Goal: Information Seeking & Learning: Check status

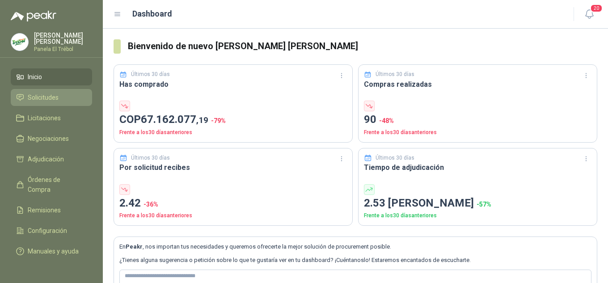
click at [33, 98] on link "Solicitudes" at bounding box center [51, 97] width 81 height 17
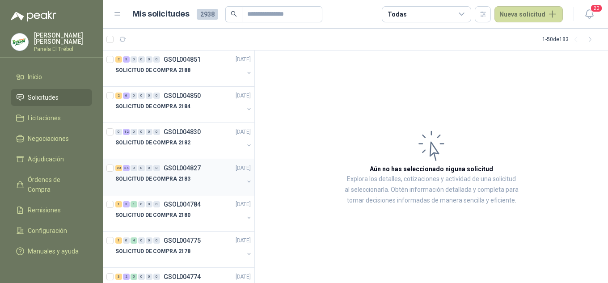
click at [246, 182] on button "button" at bounding box center [249, 181] width 7 height 7
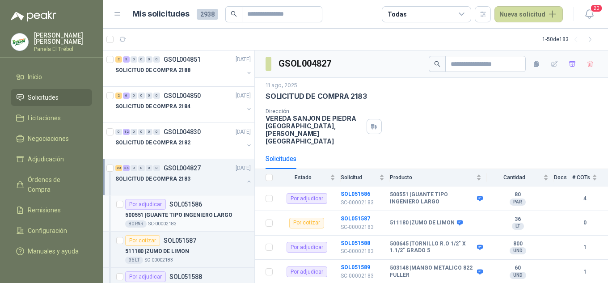
click at [181, 214] on p "500551 | GUANTE TIPO INGENIERO LARGO" at bounding box center [178, 215] width 107 height 8
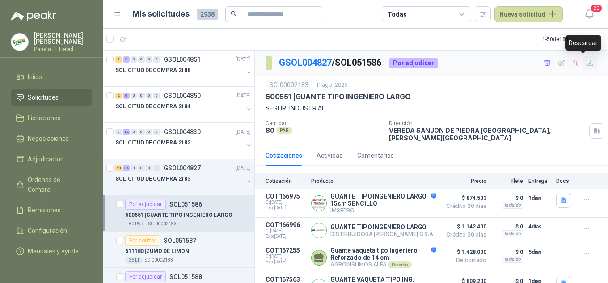
click at [587, 65] on icon "button" at bounding box center [591, 63] width 8 height 8
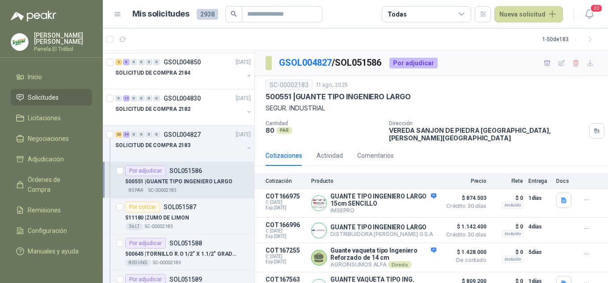
scroll to position [59, 0]
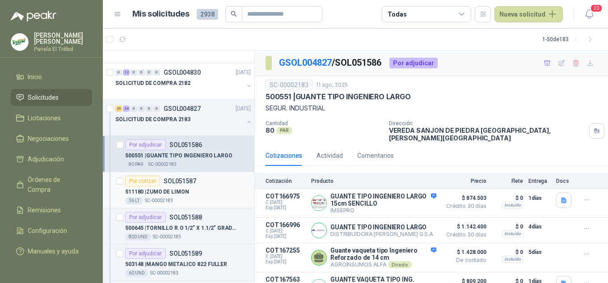
click at [175, 196] on div "511180 | ZUMO [PERSON_NAME]" at bounding box center [188, 192] width 126 height 11
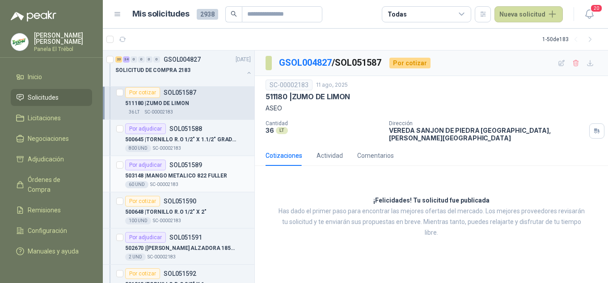
scroll to position [149, 0]
click at [182, 142] on p "500645 | TORNILLO R.O 1/2" X 1.1/2" GRADO 5" at bounding box center [180, 139] width 111 height 8
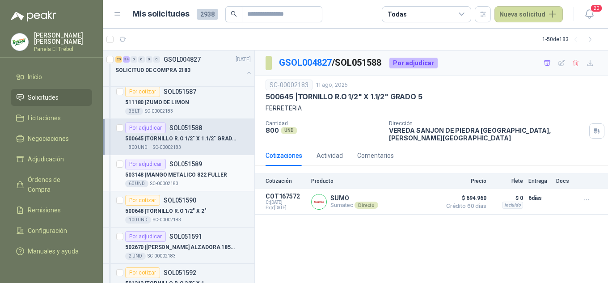
click at [174, 174] on p "503148 | MANGO METALICO 822 [PERSON_NAME]" at bounding box center [176, 175] width 102 height 8
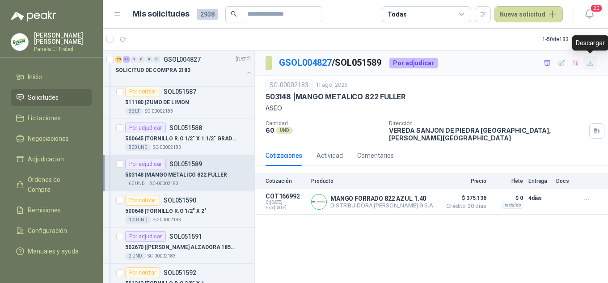
click at [593, 63] on icon "button" at bounding box center [591, 63] width 8 height 8
click at [181, 214] on p "500648 | TORNILLO R.O 1/2" X 2"" at bounding box center [165, 211] width 81 height 8
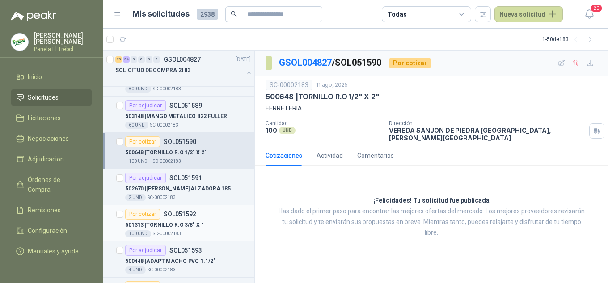
scroll to position [209, 0]
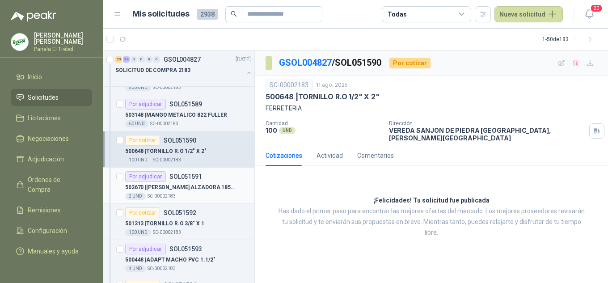
click at [163, 187] on p "502670 | [PERSON_NAME] ALZADORA 1850 8PK1650 AL ERNADOR" at bounding box center [180, 187] width 111 height 8
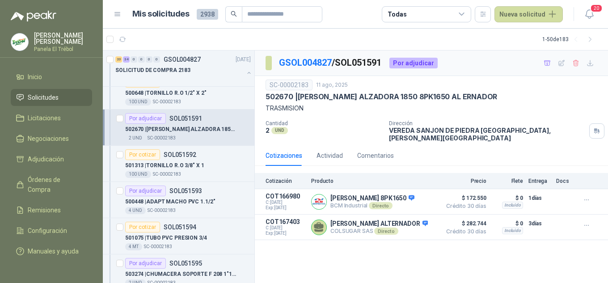
scroll to position [268, 0]
click at [174, 162] on p "501313 | TORNILLO R.O 3/8" X 1" at bounding box center [164, 164] width 79 height 8
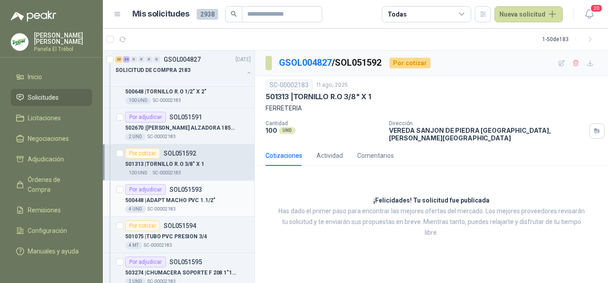
click at [176, 202] on p "500448 | ADAPT MACHO PVC 1.1/2"" at bounding box center [170, 200] width 90 height 8
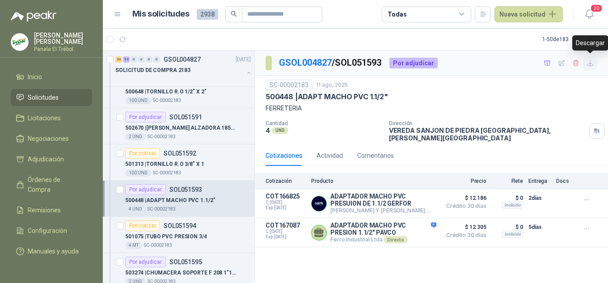
click at [590, 64] on icon "button" at bounding box center [591, 63] width 8 height 8
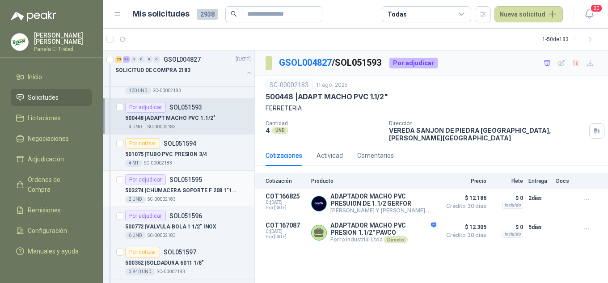
scroll to position [358, 0]
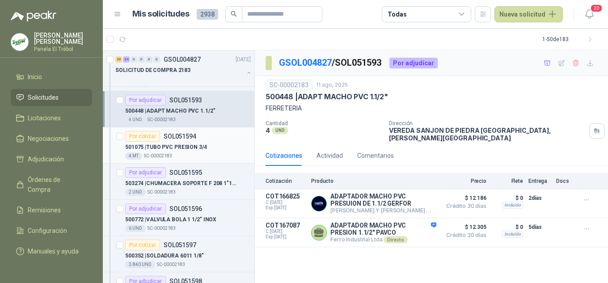
click at [173, 151] on p "501075 | TUBO PVC PRESION 3/4" at bounding box center [166, 147] width 82 height 8
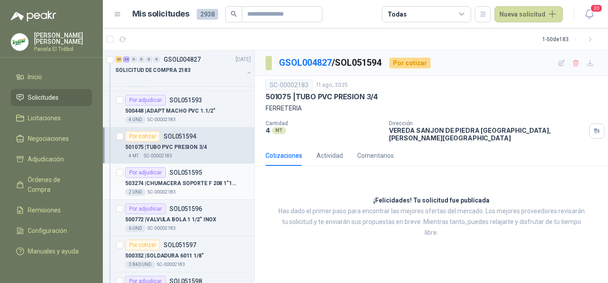
click at [170, 180] on p "503274 | CHUMACERA SOPORTE F 208 1"1/2" at bounding box center [180, 183] width 111 height 8
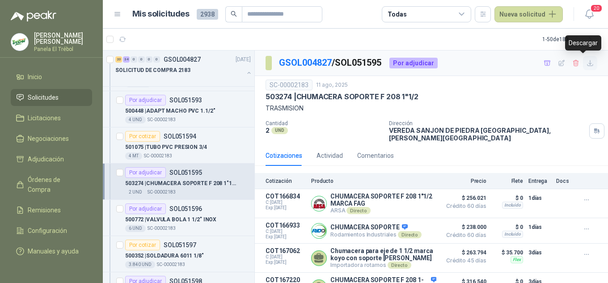
click at [587, 65] on icon "button" at bounding box center [591, 63] width 8 height 8
click at [170, 218] on p "500772 | VALVULA BOLA 1 1/2" INOX" at bounding box center [170, 220] width 91 height 8
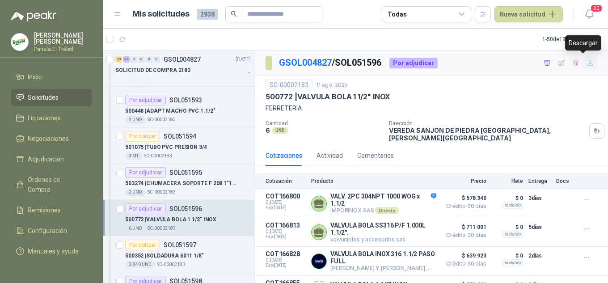
click at [587, 63] on icon "button" at bounding box center [591, 63] width 8 height 8
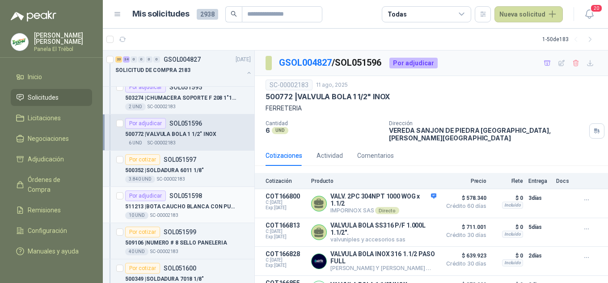
scroll to position [447, 0]
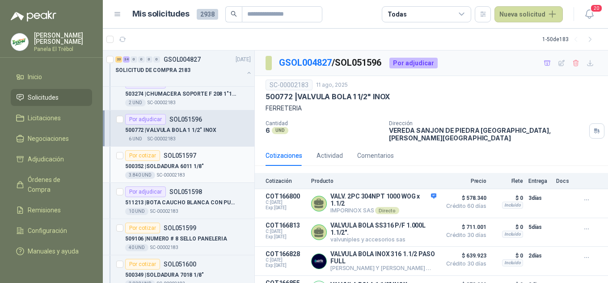
click at [177, 168] on p "500352 | SOLDADURA 6011 1/8"" at bounding box center [164, 166] width 79 height 8
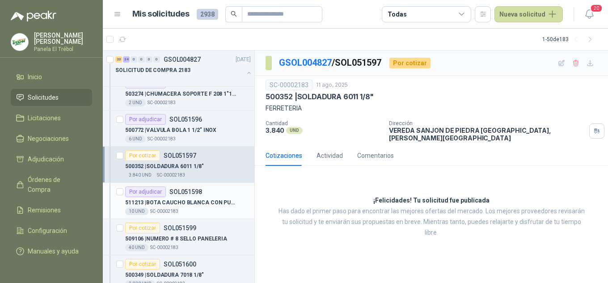
click at [174, 199] on p "511213 | BOTA CAUCHO [PERSON_NAME] CON PUNTERA" at bounding box center [180, 203] width 111 height 8
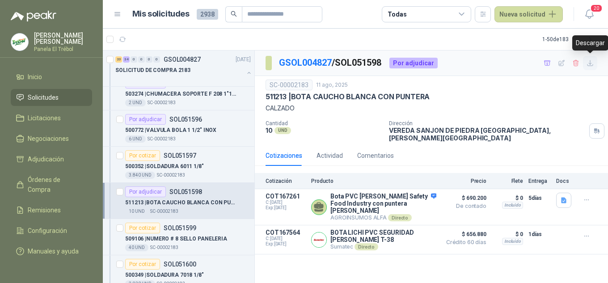
click at [590, 64] on icon "button" at bounding box center [590, 62] width 5 height 5
click at [166, 231] on p "SOL051599" at bounding box center [180, 228] width 33 height 6
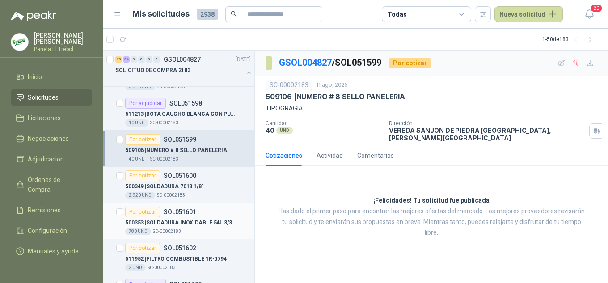
scroll to position [537, 0]
click at [178, 187] on p "500349 | SOLDADURA 7018 1/8"" at bounding box center [164, 186] width 79 height 8
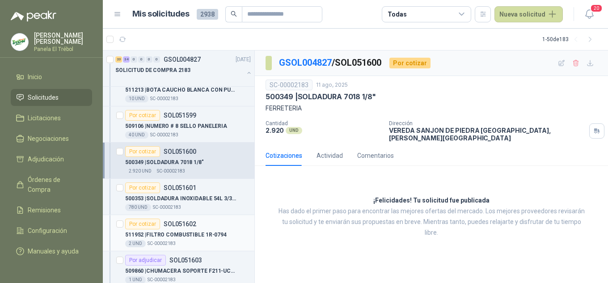
scroll to position [596, 0]
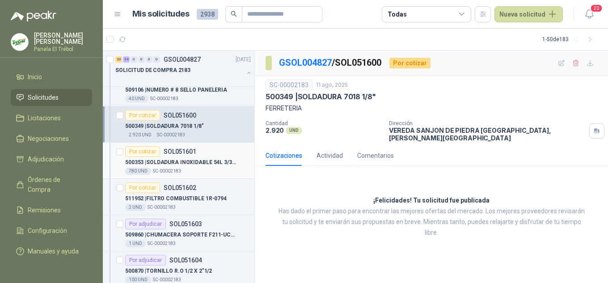
click at [178, 171] on p "SC-00002183" at bounding box center [167, 171] width 28 height 7
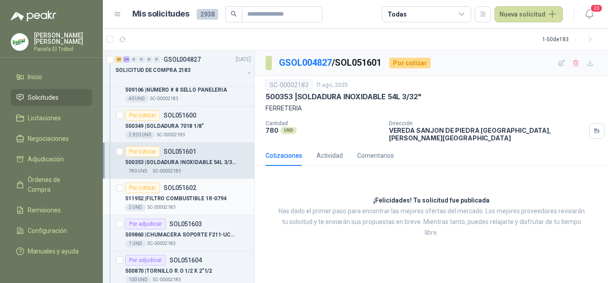
click at [183, 196] on p "511952 | FILTRO COMBUSTIBLE 1R-0794" at bounding box center [176, 199] width 102 height 8
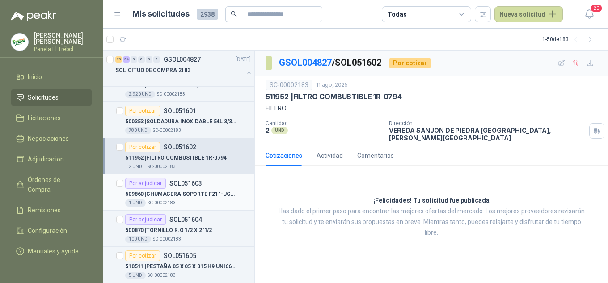
scroll to position [656, 0]
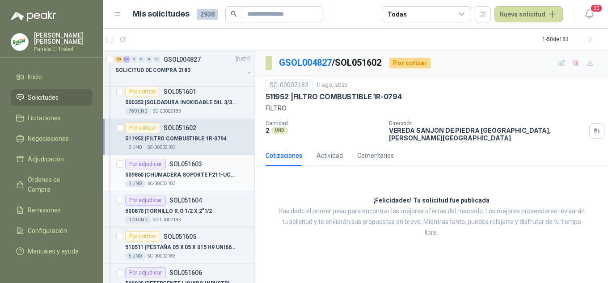
click at [175, 172] on p "509860 | CHUMACERA SOPORTE F211-UC211" at bounding box center [180, 175] width 111 height 8
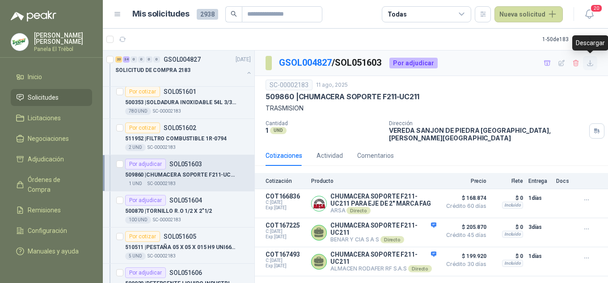
click at [593, 62] on icon "button" at bounding box center [591, 63] width 8 height 8
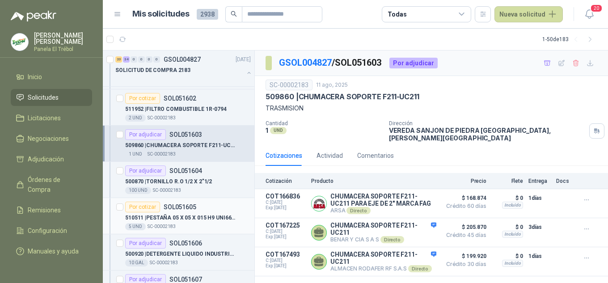
scroll to position [716, 0]
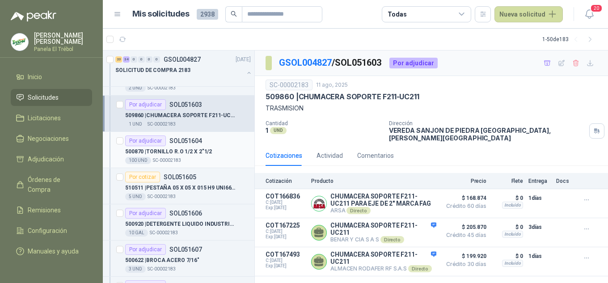
click at [163, 146] on div "500870 | TORNILLO R.O 1/2 X 2"1/2" at bounding box center [188, 151] width 126 height 11
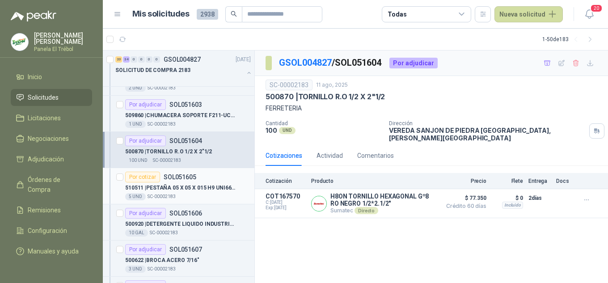
click at [170, 176] on p "SOL051605" at bounding box center [180, 177] width 33 height 6
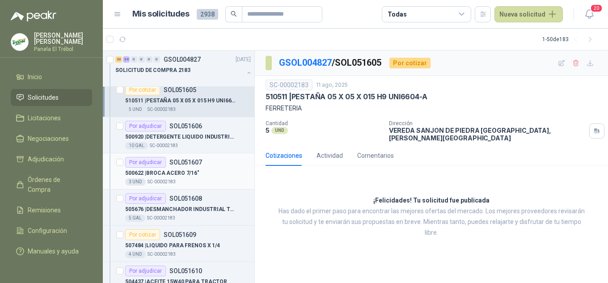
scroll to position [805, 0]
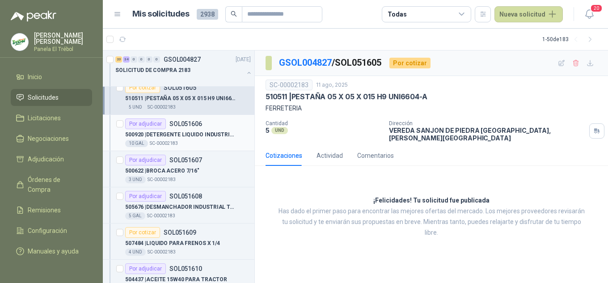
click at [167, 136] on p "500920 | DETERGENTE LIQUIDO INDUSTRIAL" at bounding box center [180, 135] width 111 height 8
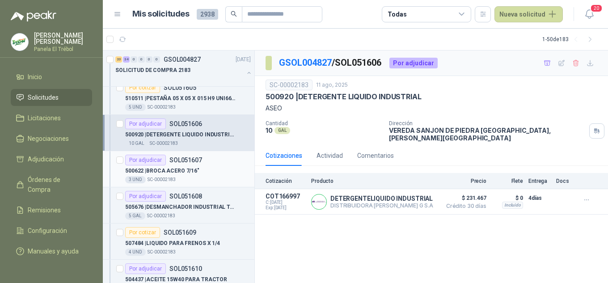
click at [174, 170] on p "500622 | BROCA ACERO 7/16"" at bounding box center [162, 171] width 74 height 8
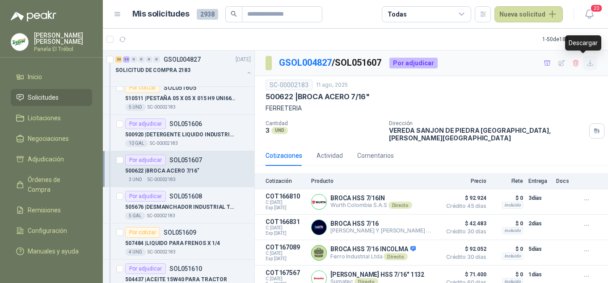
click at [587, 64] on icon "button" at bounding box center [591, 63] width 8 height 8
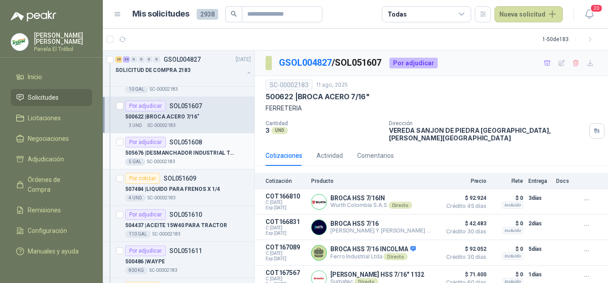
scroll to position [865, 0]
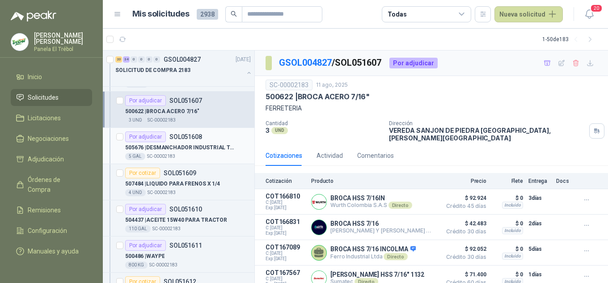
click at [161, 151] on p "505676 | DESMANCHADOR INDUSTRIAL TAK TAX" at bounding box center [180, 148] width 111 height 8
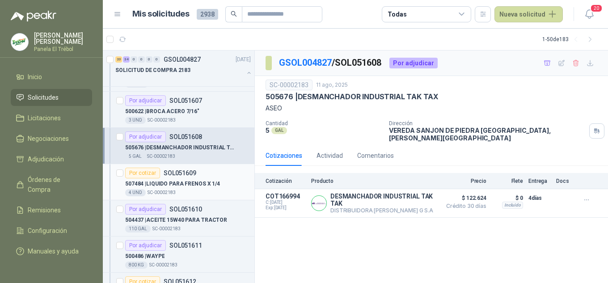
click at [167, 183] on p "507484 | LIQUIDO PARA FRENOS X 1/4" at bounding box center [172, 184] width 95 height 8
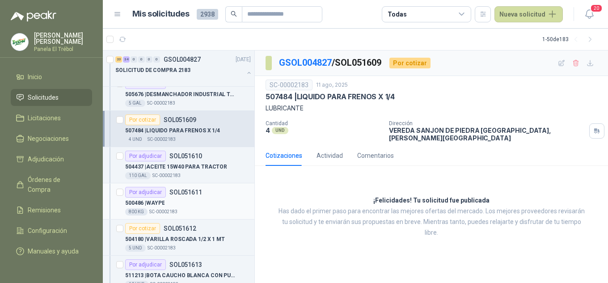
scroll to position [925, 0]
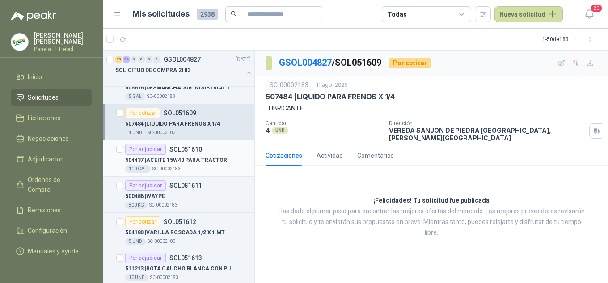
click at [174, 164] on p "504437 | ACEITE 15W40 PARA TRACTOR" at bounding box center [176, 160] width 102 height 8
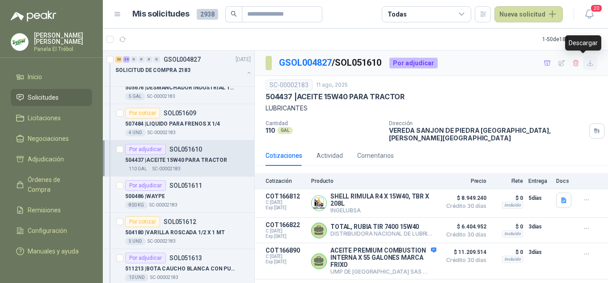
click at [587, 61] on icon "button" at bounding box center [591, 63] width 8 height 8
click at [160, 195] on p "500486 | WAYPE" at bounding box center [144, 196] width 39 height 8
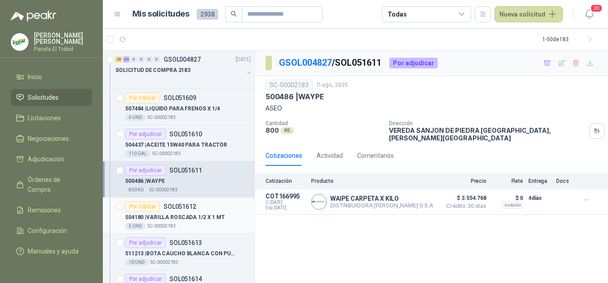
scroll to position [954, 0]
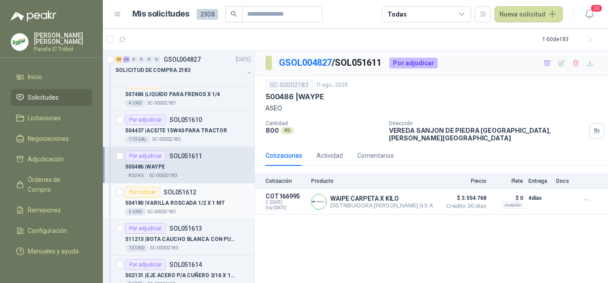
click at [166, 205] on p "504180 | VARILLA ROSCADA 1/2 X 1 MT" at bounding box center [175, 203] width 100 height 8
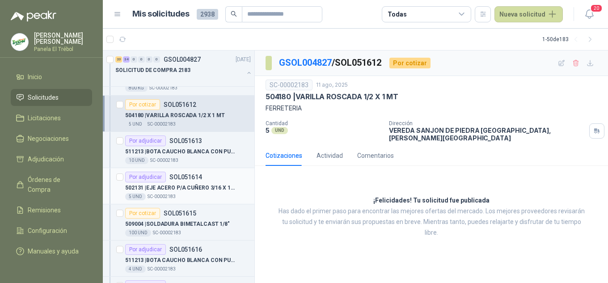
scroll to position [1044, 0]
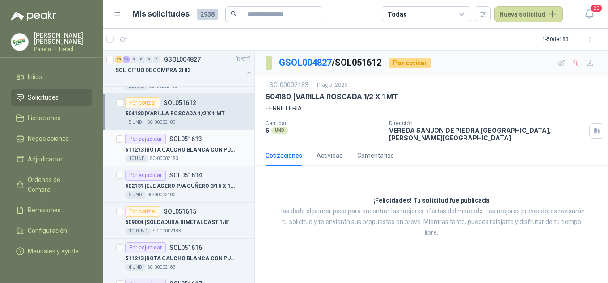
click at [165, 151] on p "511213 | BOTA CAUCHO [PERSON_NAME] CON PUNTERA" at bounding box center [180, 150] width 111 height 8
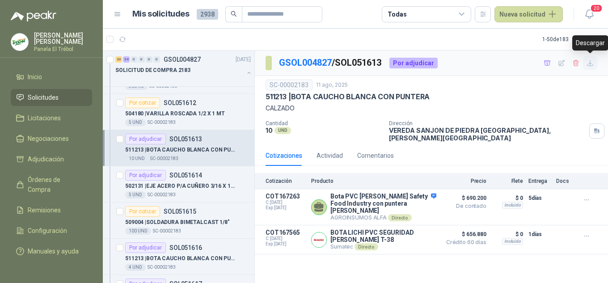
click at [589, 66] on icon "button" at bounding box center [591, 63] width 8 height 8
click at [158, 186] on p "502131 | EJE ACERO P/A CUÑERO 3/16 X 12" [PERSON_NAME]" at bounding box center [180, 186] width 111 height 8
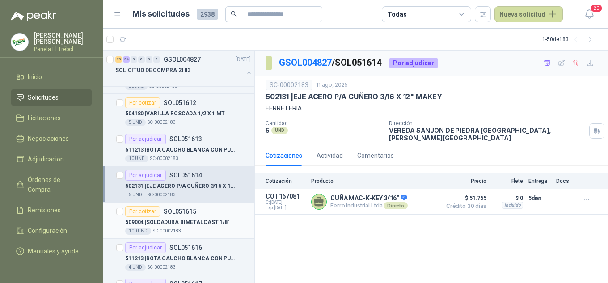
click at [167, 221] on p "509004 | SOLDADURA BIMETALCAST 1/8"" at bounding box center [177, 222] width 105 height 8
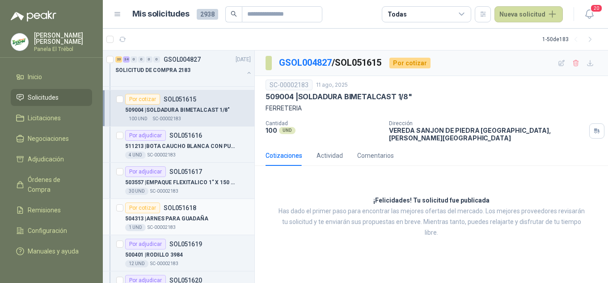
scroll to position [1163, 0]
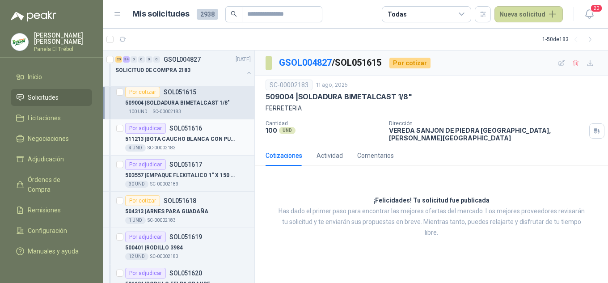
click at [172, 140] on p "511213 | BOTA CAUCHO [PERSON_NAME] CON PUNTERA" at bounding box center [180, 139] width 111 height 8
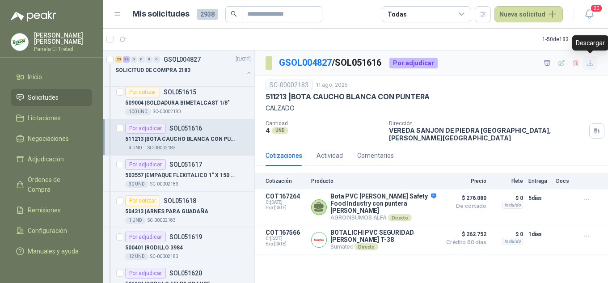
click at [593, 64] on icon "button" at bounding box center [591, 63] width 8 height 8
click at [187, 178] on p "503557 | EMPAQUE FLEXITALICO 1" X 150 PSI" at bounding box center [180, 175] width 111 height 8
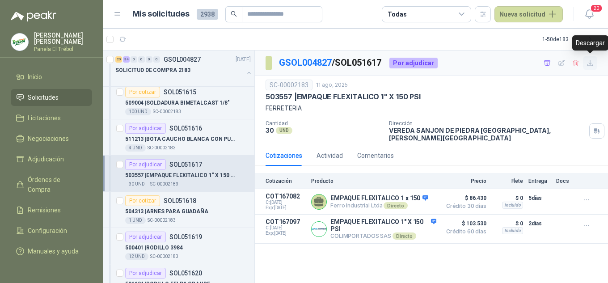
click at [589, 62] on icon "button" at bounding box center [591, 63] width 8 height 8
click at [176, 212] on p "504313 | ARNES PARA GUADAÑA" at bounding box center [166, 212] width 83 height 8
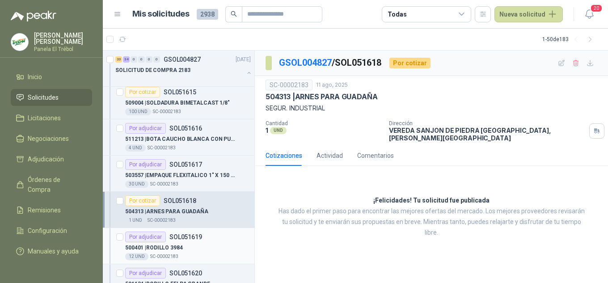
click at [179, 247] on p "500401 | RODILLO 3984" at bounding box center [154, 248] width 58 height 8
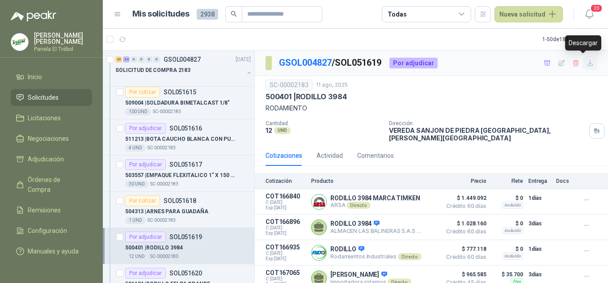
click at [587, 64] on icon "button" at bounding box center [591, 63] width 8 height 8
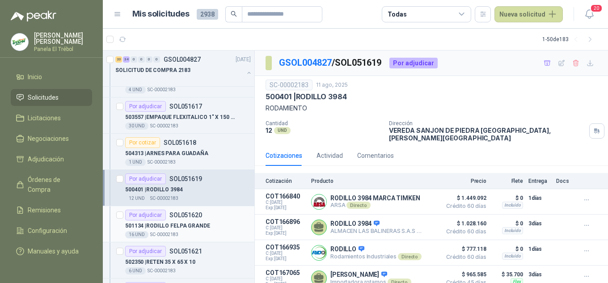
scroll to position [1253, 0]
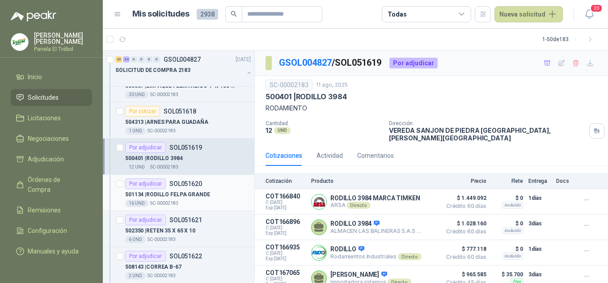
click at [156, 191] on p "501134 | RODILLO FELPA GRANDE" at bounding box center [167, 195] width 85 height 8
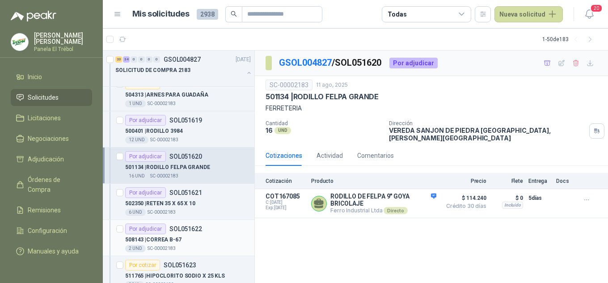
scroll to position [1312, 0]
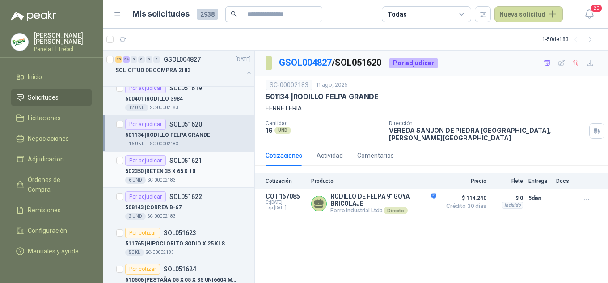
click at [170, 175] on p "502350 | RETEN 35 X 65 X 10" at bounding box center [160, 171] width 70 height 8
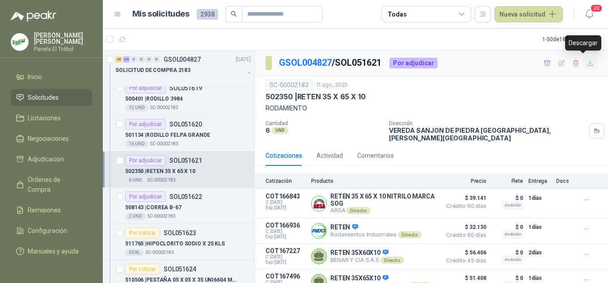
click at [587, 62] on icon "button" at bounding box center [591, 63] width 8 height 8
click at [166, 216] on p "SC-00002183" at bounding box center [162, 216] width 28 height 7
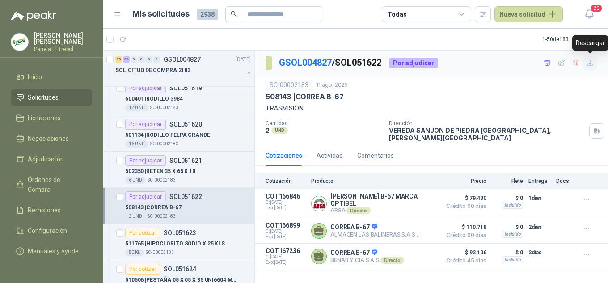
click at [593, 60] on icon "button" at bounding box center [591, 63] width 8 height 8
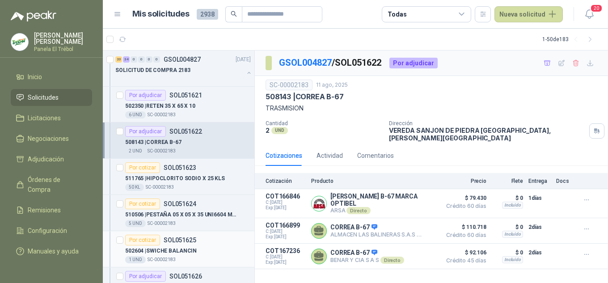
scroll to position [1402, 0]
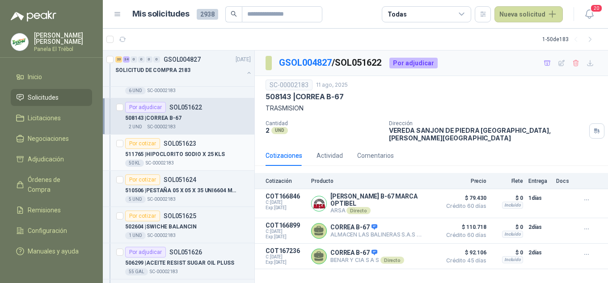
click at [171, 154] on p "511765 | HIPOCLORITO SODIO X 25 KLS" at bounding box center [175, 154] width 100 height 8
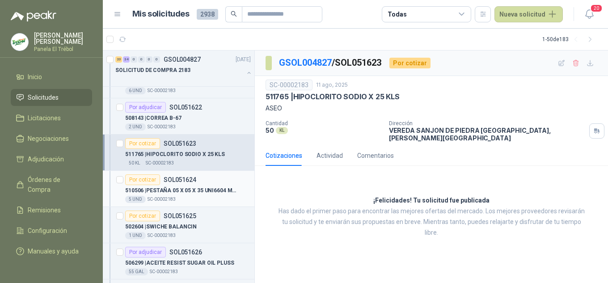
click at [175, 182] on p "SOL051624" at bounding box center [180, 180] width 33 height 6
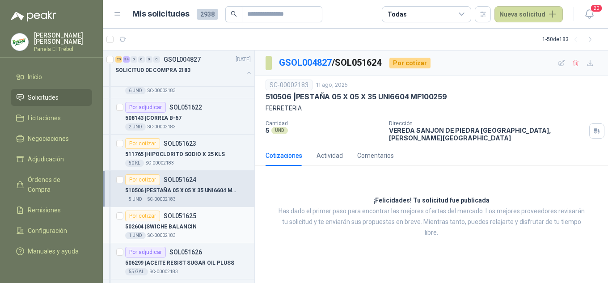
click at [178, 226] on p "502604 | SWICHE BALANCIN" at bounding box center [161, 227] width 72 height 8
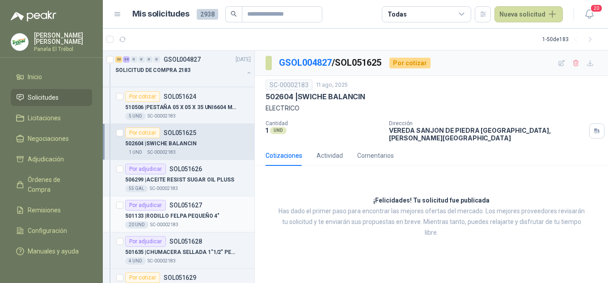
scroll to position [1491, 0]
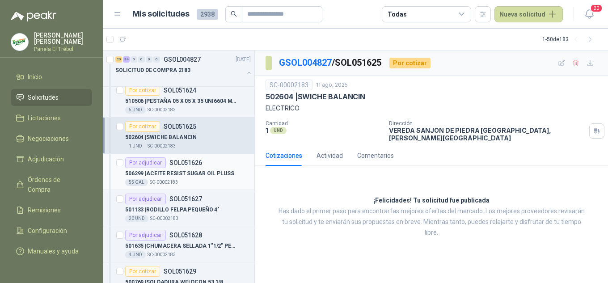
click at [186, 169] on div "506299 | ACEITE RESIST SUGAR OIL PLUSS" at bounding box center [188, 173] width 126 height 11
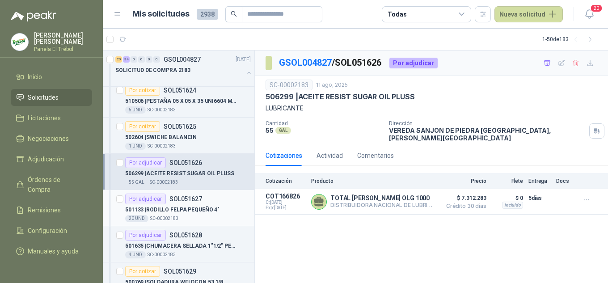
click at [182, 204] on div "501133 | RODILLO FELPA PEQUEÑO 4"" at bounding box center [188, 209] width 126 height 11
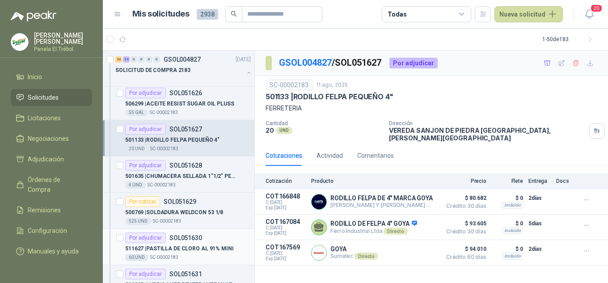
scroll to position [1581, 0]
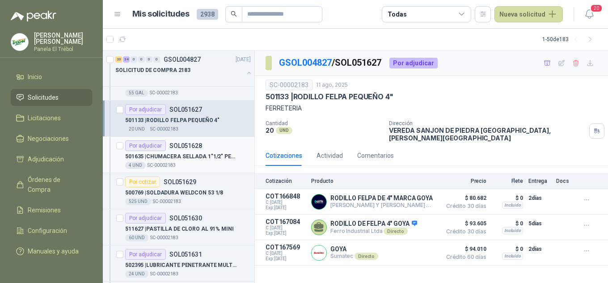
click at [180, 160] on p "501635 | CHUMACERA SELLADA 1"1/2" PEDESTAL" at bounding box center [180, 157] width 111 height 8
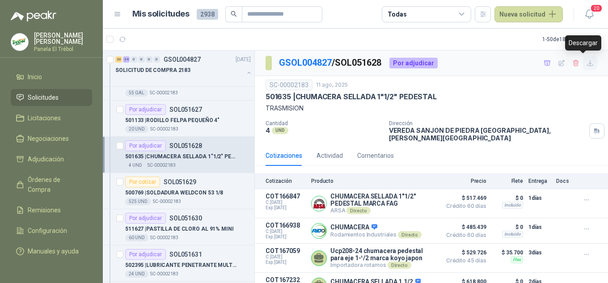
click at [587, 65] on icon "button" at bounding box center [591, 63] width 8 height 8
click at [174, 197] on div "500769 | SOLDADURA WELDCON 53 1/8" at bounding box center [188, 192] width 126 height 11
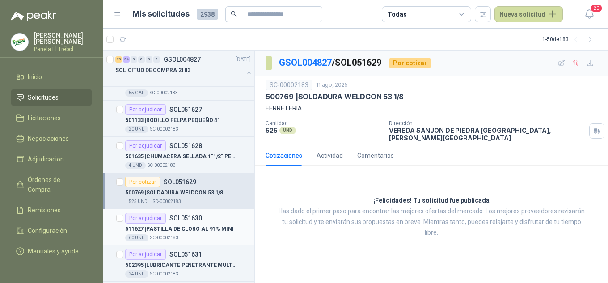
click at [183, 233] on p "511627 | PASTILLA DE CLORO AL 91% MINI" at bounding box center [179, 229] width 109 height 8
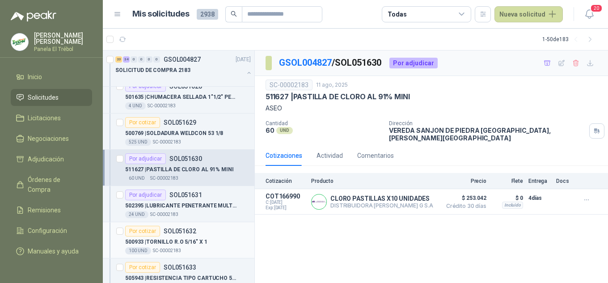
scroll to position [1640, 0]
click at [176, 211] on p "SC-00002183" at bounding box center [164, 214] width 28 height 7
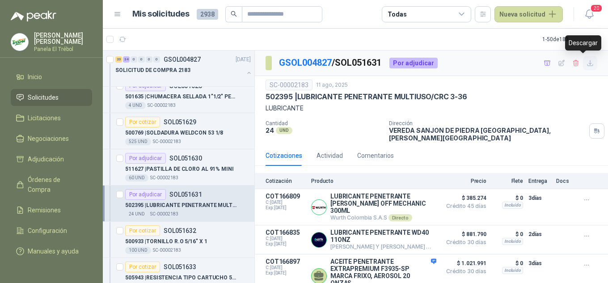
click at [587, 67] on icon "button" at bounding box center [591, 63] width 8 height 8
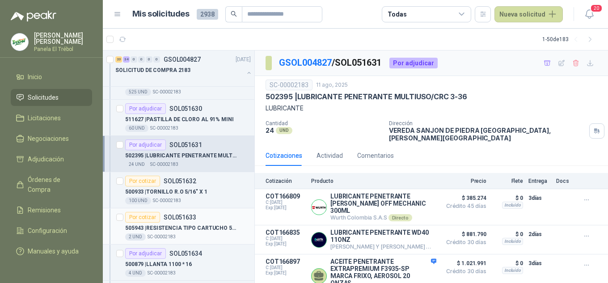
scroll to position [1759, 0]
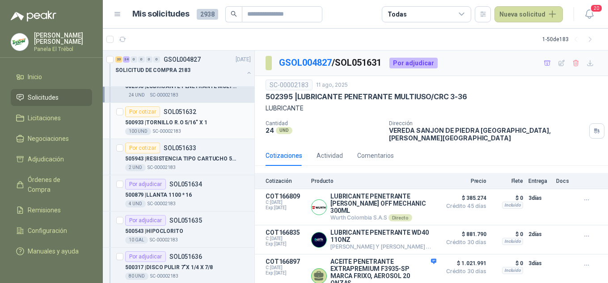
click at [177, 125] on p "500933 | TORNILLO R.O 5/16" X 1" at bounding box center [166, 123] width 82 height 8
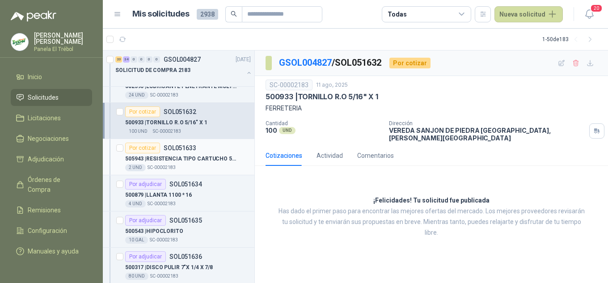
click at [153, 161] on p "505943 | RESISTENCIA TIPO CARTUCHO 500W-110V DIA 12.7 X 240 MM LARGO ALTA CONCE…" at bounding box center [180, 159] width 111 height 8
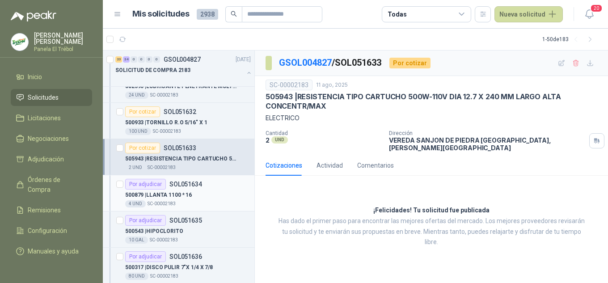
click at [164, 197] on p "500879 | LLANTA 1100 * 16" at bounding box center [158, 195] width 67 height 8
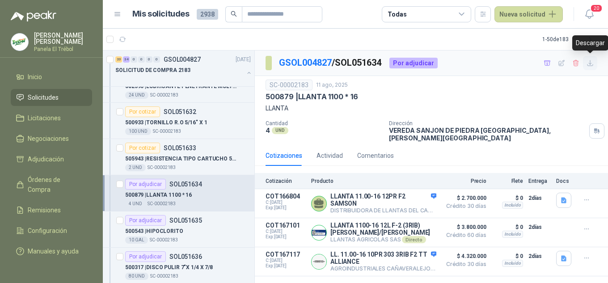
click at [591, 61] on icon "button" at bounding box center [591, 63] width 8 height 8
click at [170, 228] on p "500543 | HIPOCLORITO" at bounding box center [154, 231] width 58 height 8
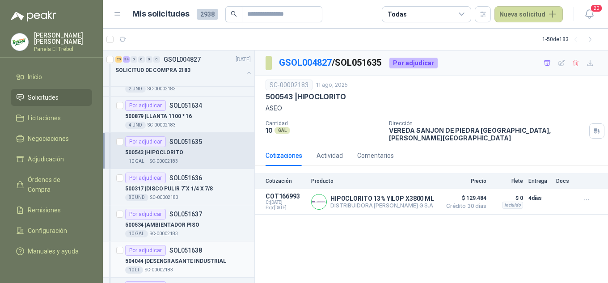
scroll to position [1849, 0]
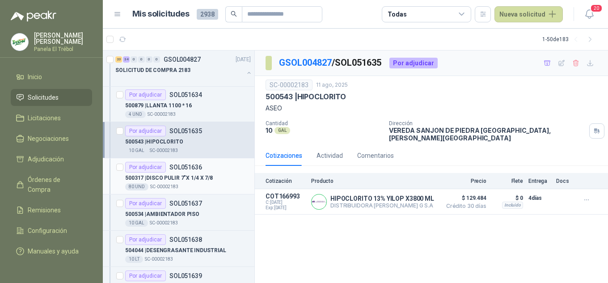
click at [175, 179] on p "500317 | DISCO PULIR 7"X 1/4 X 7/8" at bounding box center [169, 178] width 88 height 8
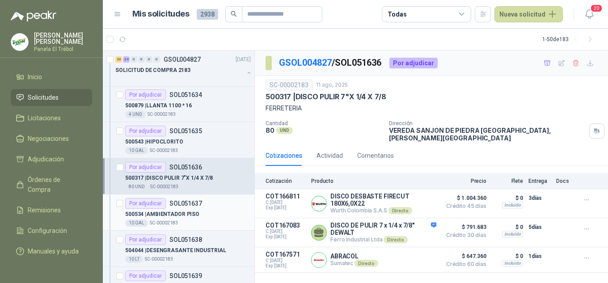
click at [190, 215] on p "500534 | AMBIENTADOR PISO" at bounding box center [162, 214] width 74 height 8
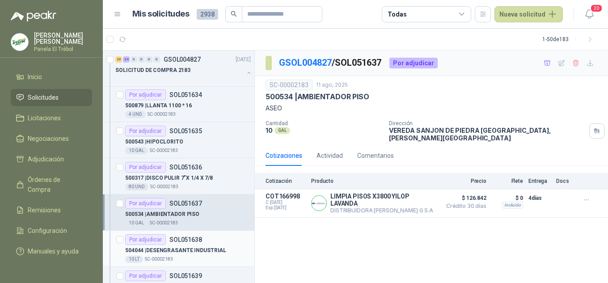
click at [178, 241] on p "SOL051638" at bounding box center [186, 240] width 33 height 6
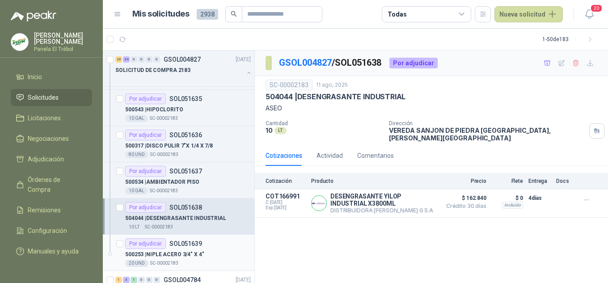
scroll to position [1909, 0]
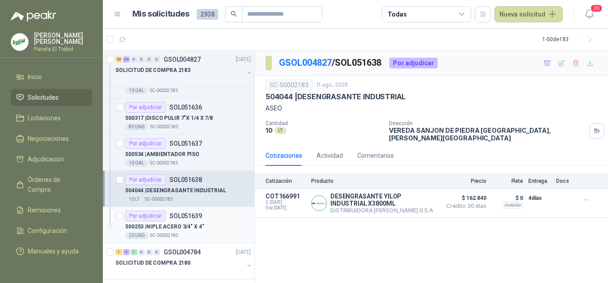
click at [184, 221] on div "500253 | NIPLE ACERO 3/4" X 4"" at bounding box center [188, 226] width 126 height 11
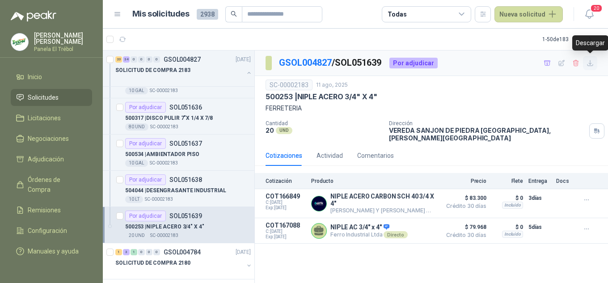
click at [591, 64] on icon "button" at bounding box center [590, 62] width 5 height 5
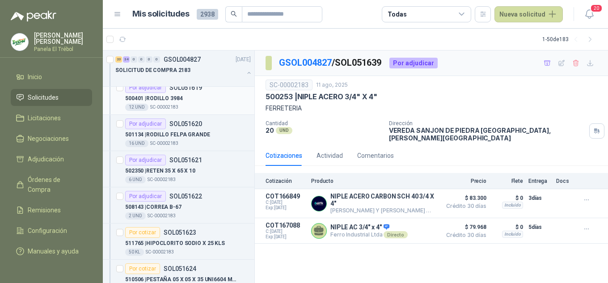
scroll to position [1312, 0]
click at [246, 75] on button "button" at bounding box center [249, 72] width 7 height 7
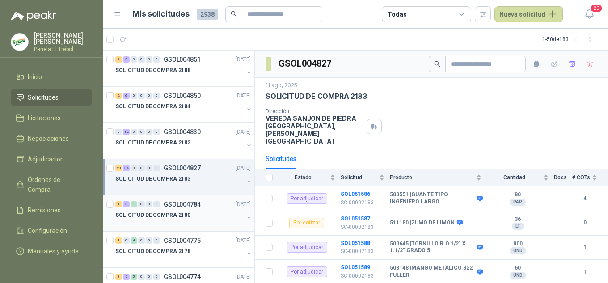
click at [242, 212] on div "SOLICITUD DE COMPRA 2180" at bounding box center [183, 219] width 137 height 18
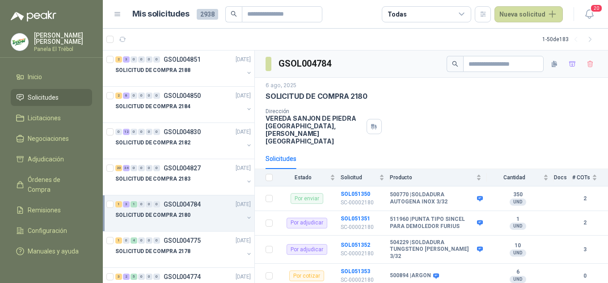
click at [237, 218] on div "SOLICITUD DE COMPRA 2180" at bounding box center [183, 219] width 137 height 18
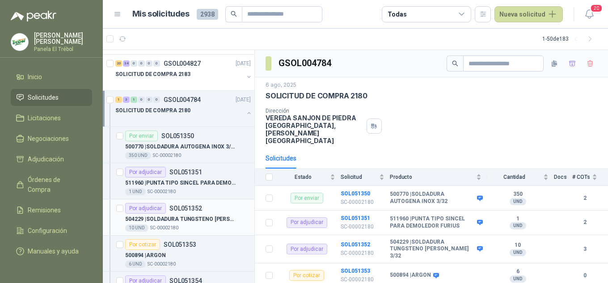
scroll to position [119, 0]
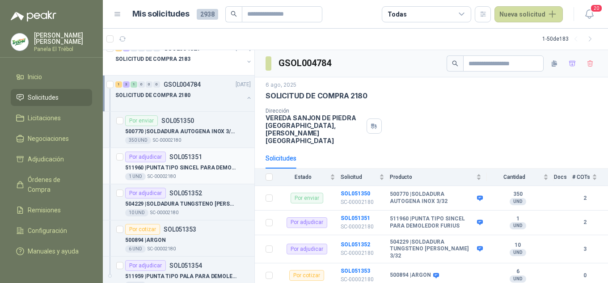
click at [176, 166] on p "511960 | PUNTA TIPO SINCEL PARA DEMOLEDOR FURIUS" at bounding box center [180, 168] width 111 height 8
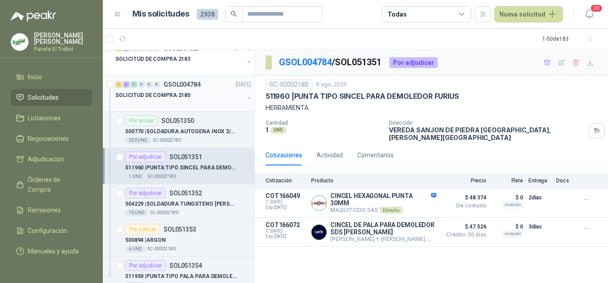
click at [246, 98] on button "button" at bounding box center [249, 97] width 7 height 7
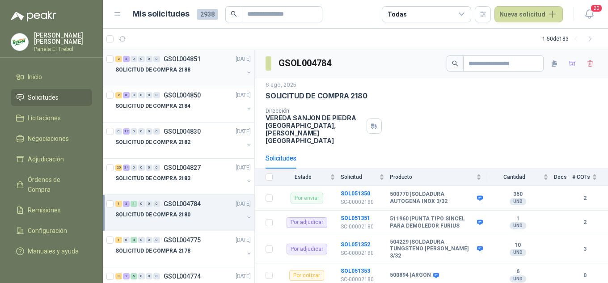
click at [246, 72] on button "button" at bounding box center [249, 72] width 7 height 7
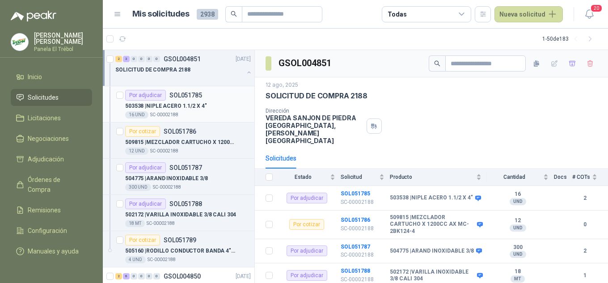
click at [204, 104] on p "503538 | NIPLE ACERO 1.1/2 X 4"" at bounding box center [165, 106] width 81 height 8
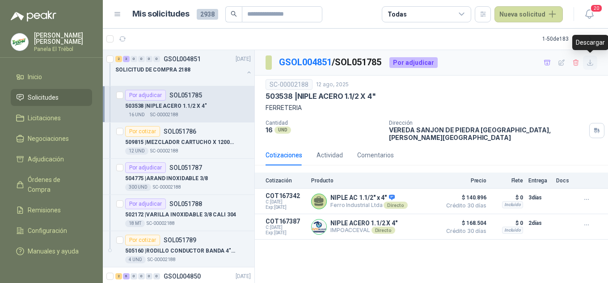
click at [589, 61] on icon "button" at bounding box center [591, 63] width 8 height 8
click at [179, 144] on p "509815 | MEZCLADOR CARTUCHO X 1200CC AX MC-2BK124-4" at bounding box center [180, 142] width 111 height 8
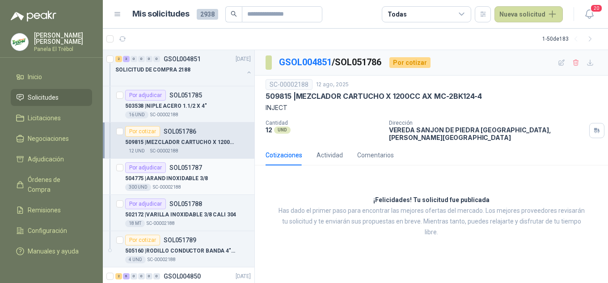
click at [193, 173] on div "504775 | [PERSON_NAME] INOXIDABLE 3/8" at bounding box center [188, 178] width 126 height 11
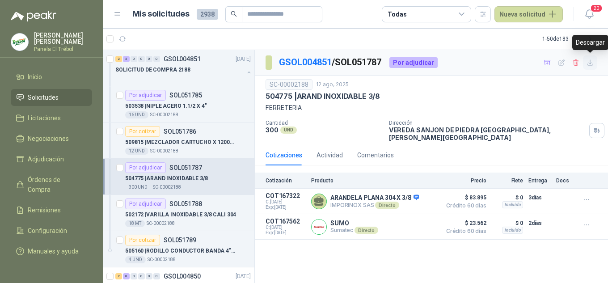
click at [592, 63] on icon "button" at bounding box center [591, 63] width 8 height 8
click at [176, 211] on p "502172 | VARILLA INOXIDABLE 3/8 CALI 304" at bounding box center [180, 215] width 111 height 8
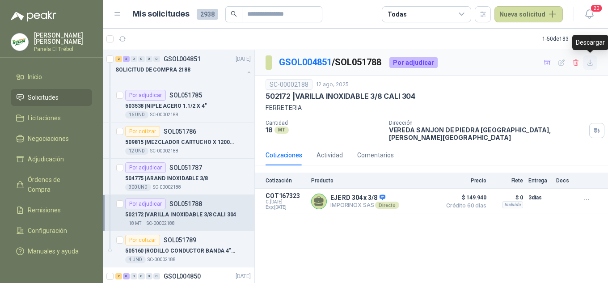
click at [592, 62] on icon "button" at bounding box center [591, 63] width 8 height 8
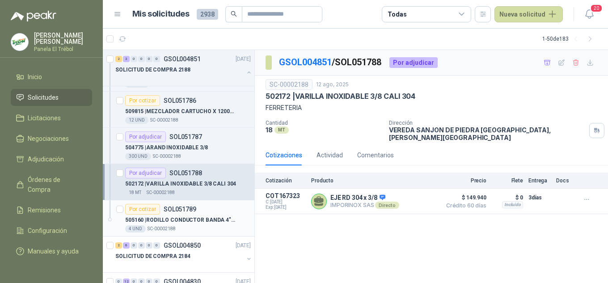
scroll to position [60, 0]
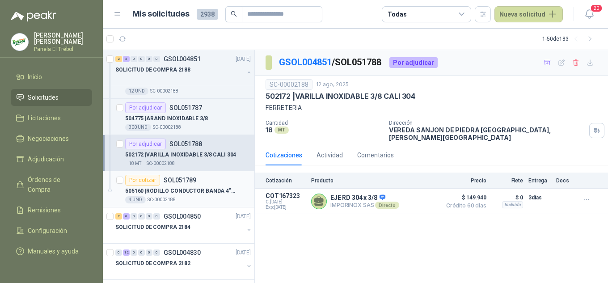
click at [186, 193] on p "505160 | RODILLO CONDUCTOR BANDA 4"1/2 X 11" IMPACTO" at bounding box center [180, 191] width 111 height 8
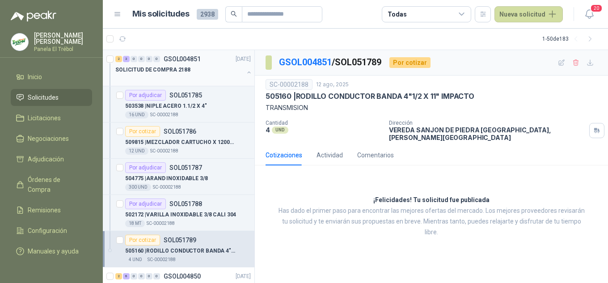
click at [246, 73] on button "button" at bounding box center [249, 72] width 7 height 7
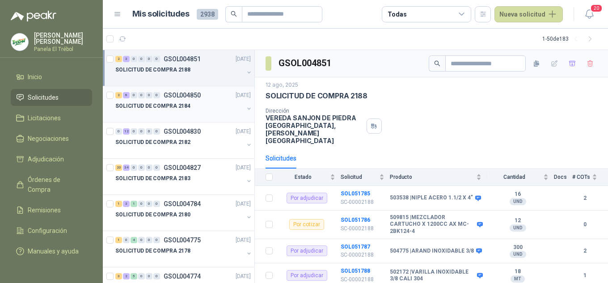
click at [246, 110] on button "button" at bounding box center [249, 108] width 7 height 7
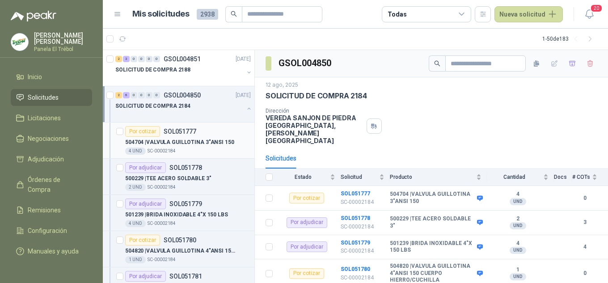
click at [189, 142] on p "504704 | VALVULA GUILLOTINA 3"ANSI 150" at bounding box center [179, 142] width 109 height 8
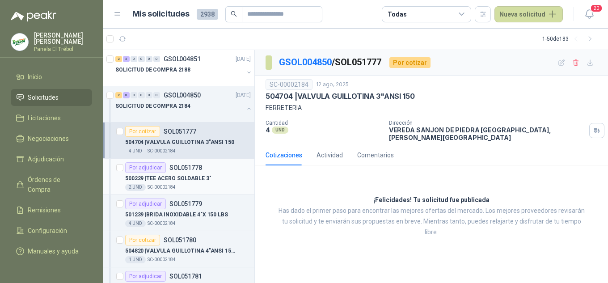
click at [194, 179] on p "500229 | TEE ACERO SOLDABLE 3"" at bounding box center [168, 178] width 86 height 8
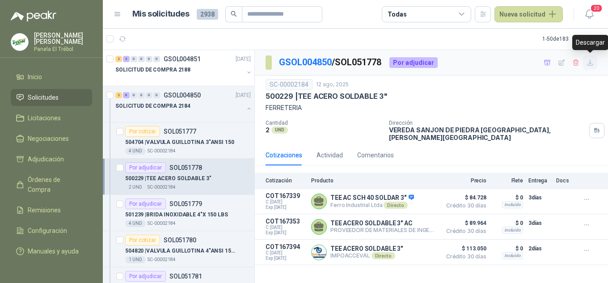
click at [591, 64] on icon "button" at bounding box center [591, 63] width 8 height 8
click at [176, 211] on p "501239 | BRIDA INOXIDABLE 4"X 150 LBS" at bounding box center [176, 215] width 103 height 8
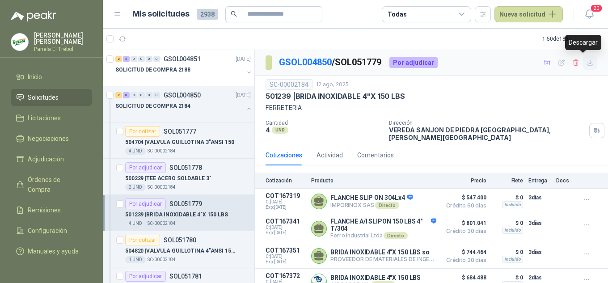
click at [587, 66] on icon "button" at bounding box center [591, 63] width 8 height 8
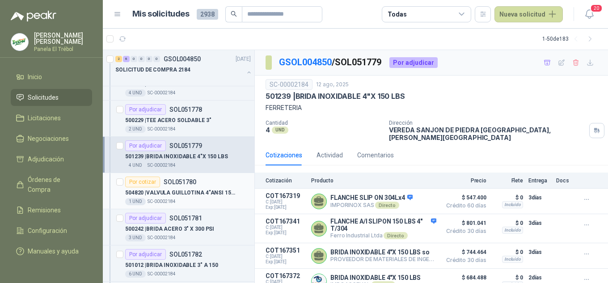
scroll to position [59, 0]
click at [184, 189] on p "504820 | VALVULA GUILLOTINA 4"ANSI 150 CUERPO HIERRO/CUCHILLA" at bounding box center [180, 191] width 111 height 8
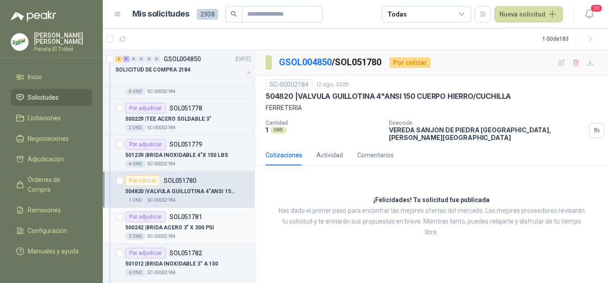
click at [183, 224] on p "500242 | [PERSON_NAME] 3" X 300 PSI" at bounding box center [169, 228] width 89 height 8
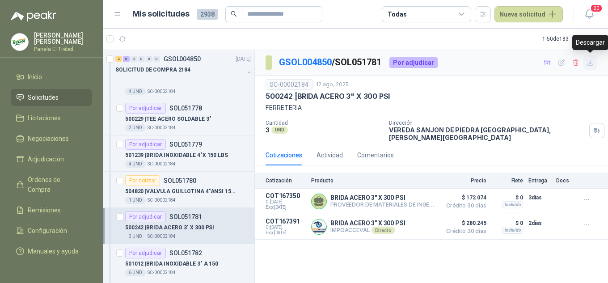
click at [592, 64] on icon "button" at bounding box center [591, 63] width 8 height 8
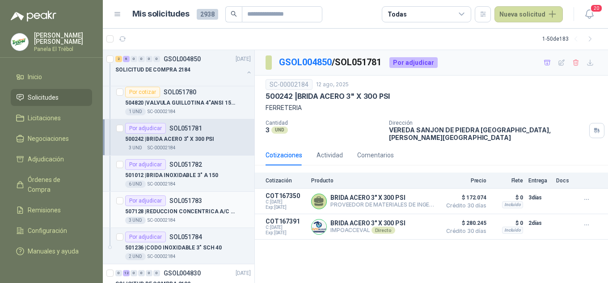
scroll to position [149, 0]
click at [175, 180] on div "6 UND  SC-00002184" at bounding box center [188, 183] width 126 height 7
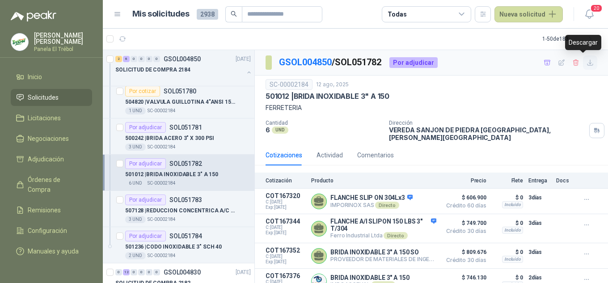
click at [587, 64] on icon "button" at bounding box center [591, 63] width 8 height 8
click at [193, 216] on div "507128 | REDUCCION CONCENTRICA A/C 4"A 3"SCH40" at bounding box center [188, 210] width 126 height 11
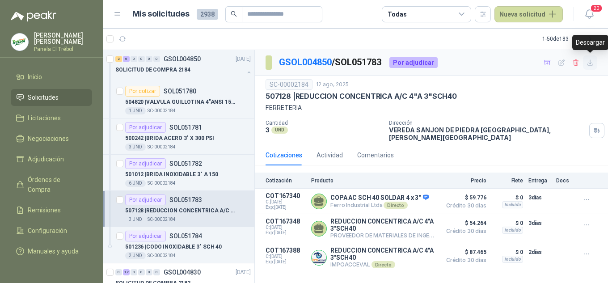
click at [588, 67] on button "button" at bounding box center [590, 62] width 14 height 14
click at [173, 243] on p "501236 | CODO INOXIDABLE 3" SCH 40" at bounding box center [173, 247] width 97 height 8
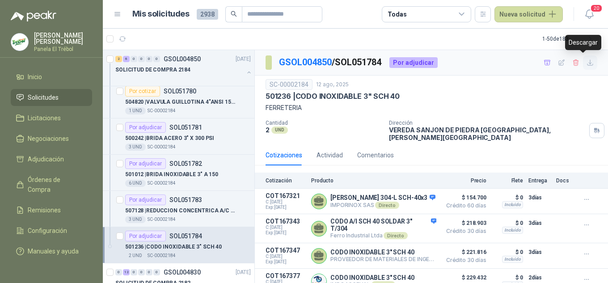
click at [587, 61] on icon "button" at bounding box center [591, 63] width 8 height 8
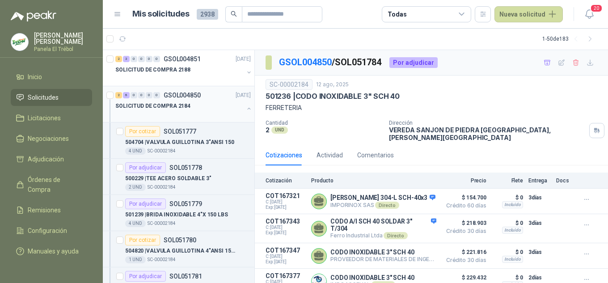
click at [246, 110] on button "button" at bounding box center [249, 108] width 7 height 7
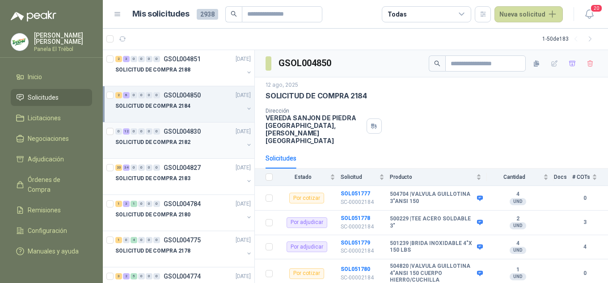
click at [246, 144] on button "button" at bounding box center [249, 144] width 7 height 7
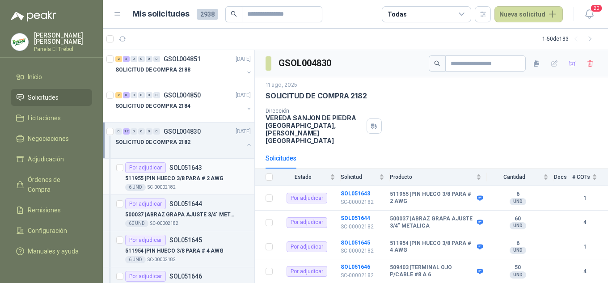
click at [187, 179] on p "511955 | PIN HUECO 3/8 PARA # 2 AWG" at bounding box center [174, 178] width 98 height 8
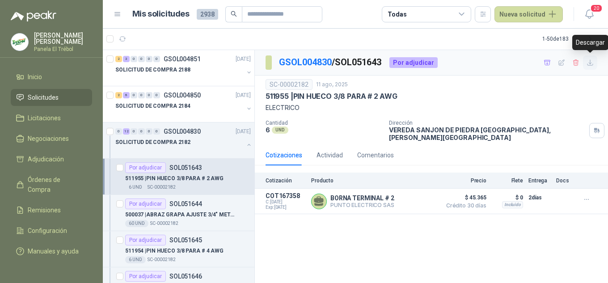
click at [592, 65] on icon "button" at bounding box center [591, 63] width 8 height 8
click at [172, 215] on p "500037 | [PERSON_NAME] AJUSTE 3/4" METALICA" at bounding box center [180, 215] width 111 height 8
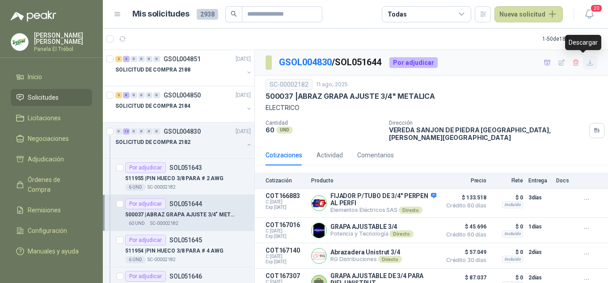
click at [587, 64] on icon "button" at bounding box center [591, 63] width 8 height 8
click at [195, 242] on p "SOL051645" at bounding box center [186, 240] width 33 height 6
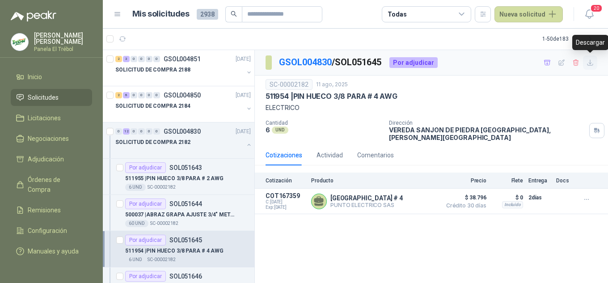
click at [590, 63] on icon "button" at bounding box center [591, 63] width 8 height 8
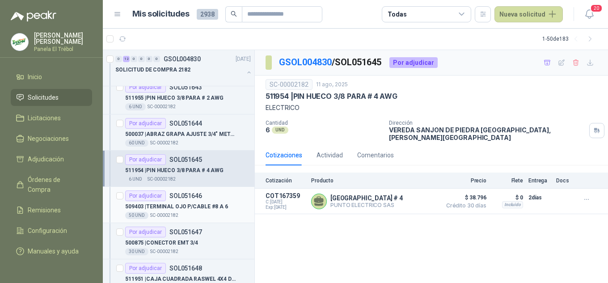
scroll to position [89, 0]
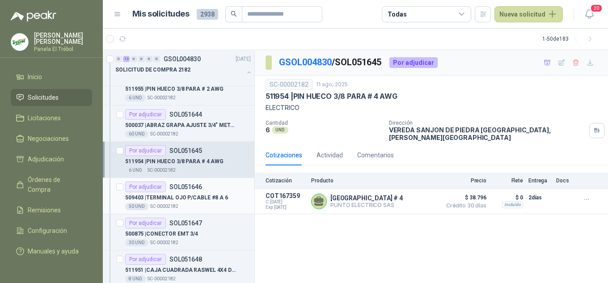
click at [173, 192] on div "Por adjudicar SOL051646" at bounding box center [163, 187] width 77 height 11
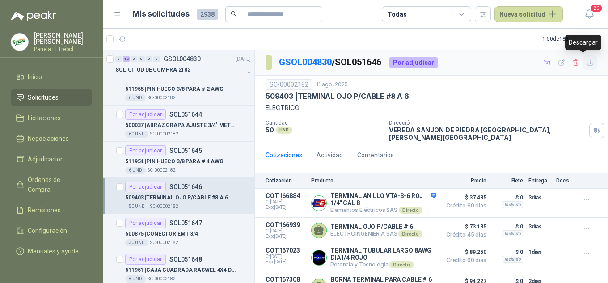
click at [587, 63] on icon "button" at bounding box center [591, 63] width 8 height 8
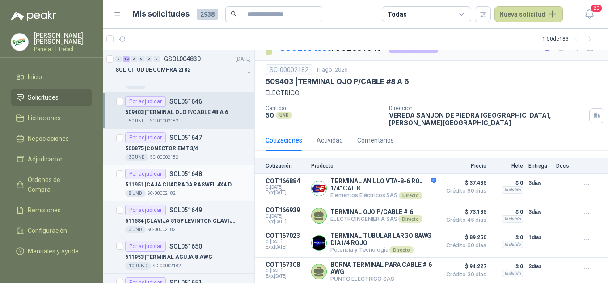
scroll to position [179, 0]
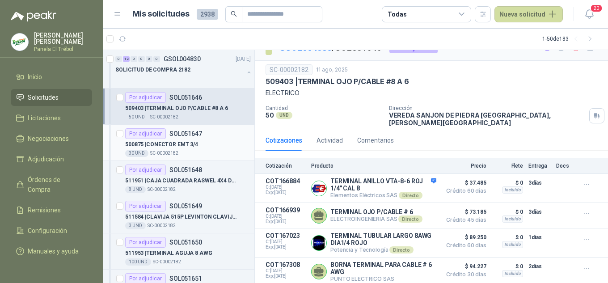
drag, startPoint x: 168, startPoint y: 146, endPoint x: 177, endPoint y: 146, distance: 9.4
click at [169, 146] on p "500875 | CONECTOR EMT 3/4" at bounding box center [161, 144] width 73 height 8
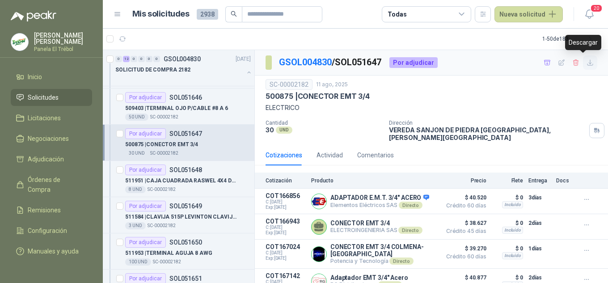
click at [587, 63] on icon "button" at bounding box center [591, 63] width 8 height 8
click at [179, 184] on p "511951 | CAJA CUADRADA RASWEL 4X4 DE 4 SALIDAS X 3/4" at bounding box center [180, 181] width 111 height 8
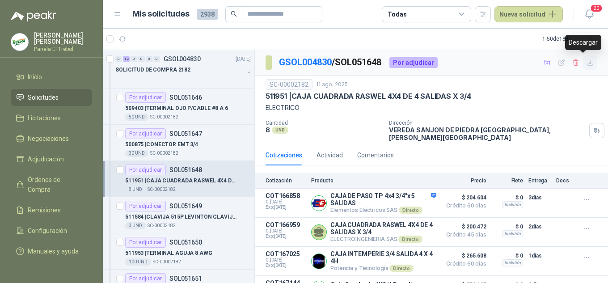
click at [588, 64] on icon "button" at bounding box center [590, 62] width 5 height 5
click at [194, 221] on div "511584 | CLAVIJA 515P LEVINTON CLAVIJA 2P+3H 125 VAC NEMA 5-15 P AMARILLA 15 AM…" at bounding box center [188, 217] width 126 height 11
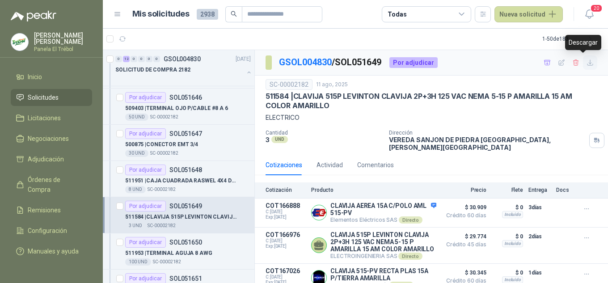
click at [583, 64] on button "button" at bounding box center [590, 62] width 14 height 14
click at [174, 249] on p "511953 | TERMINAL AGUJA 8 AWG" at bounding box center [168, 253] width 87 height 8
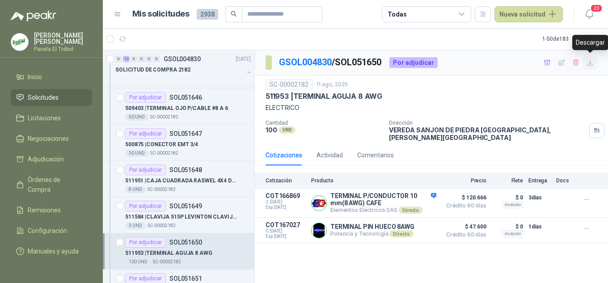
click at [591, 62] on icon "button" at bounding box center [591, 63] width 8 height 8
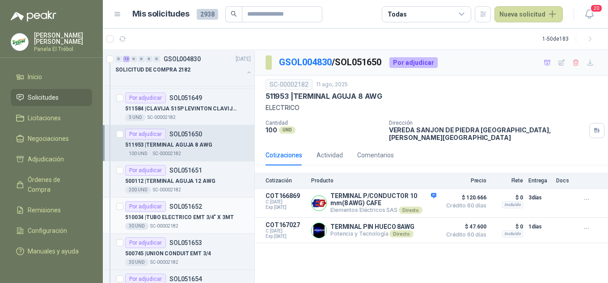
scroll to position [298, 0]
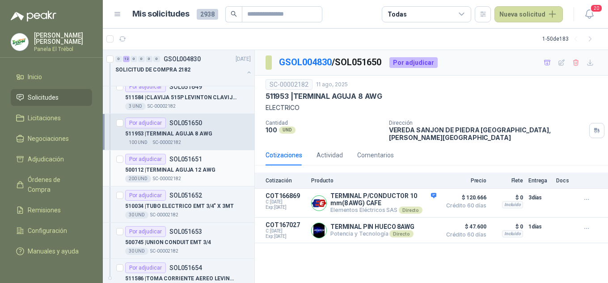
click at [163, 169] on p "500112 | TERMINAL AGUJA 12 AWG" at bounding box center [170, 170] width 90 height 8
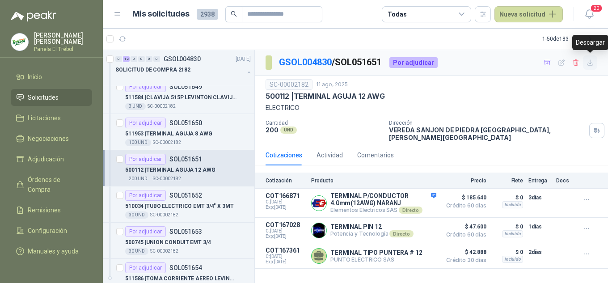
click at [592, 64] on icon "button" at bounding box center [591, 63] width 8 height 8
click at [178, 205] on p "510034 | TUBO ELECTRICO EMT 3/4" X 3MT" at bounding box center [179, 206] width 109 height 8
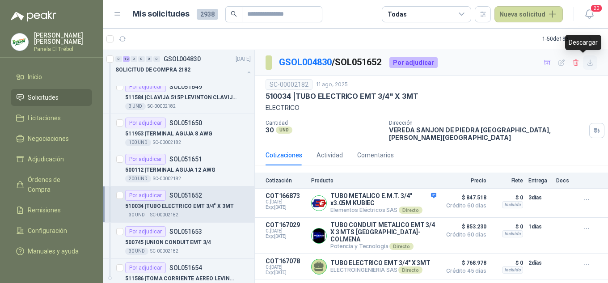
click at [587, 60] on icon "button" at bounding box center [591, 63] width 8 height 8
click at [175, 245] on p "500745 | UNION CONDUIT EMT 3/4" at bounding box center [168, 242] width 86 height 8
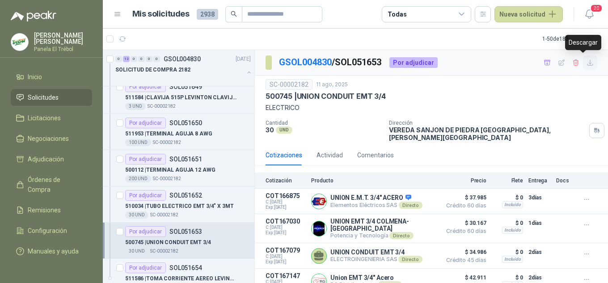
click at [587, 61] on icon "button" at bounding box center [591, 63] width 8 height 8
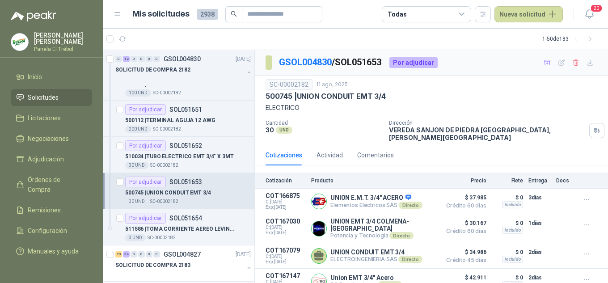
scroll to position [417, 0]
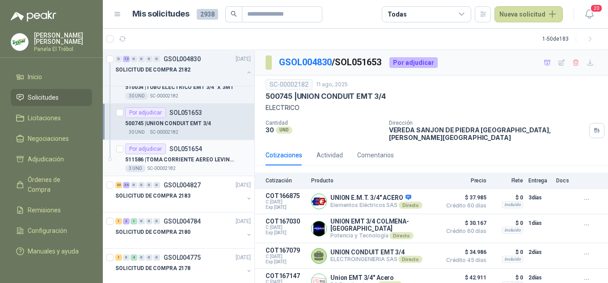
click at [185, 157] on p "511586 | TOMA CORRIENTE AEREO LEVINTON AMARILLO DE 20 AMP" at bounding box center [180, 160] width 111 height 8
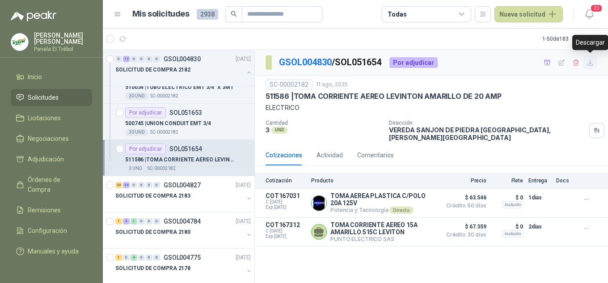
click at [593, 65] on icon "button" at bounding box center [590, 62] width 5 height 5
